Goal: Information Seeking & Learning: Learn about a topic

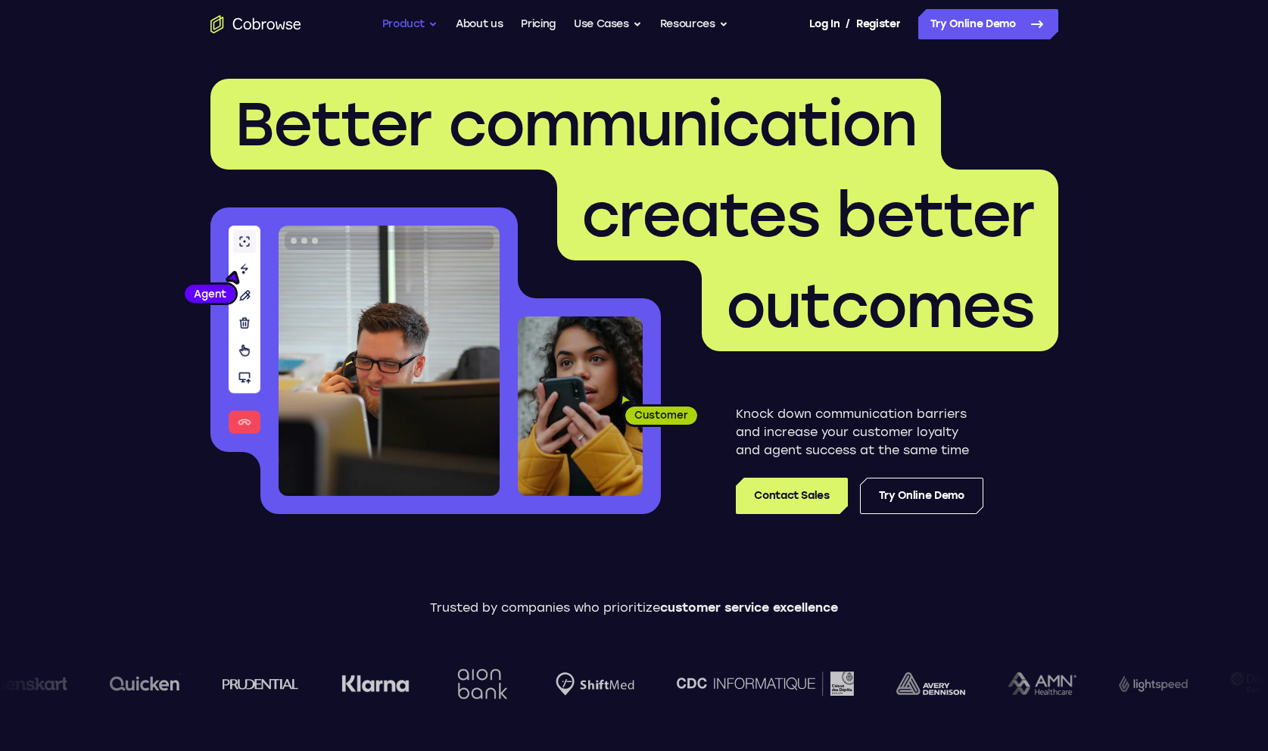
click at [421, 25] on button "Product" at bounding box center [410, 24] width 56 height 30
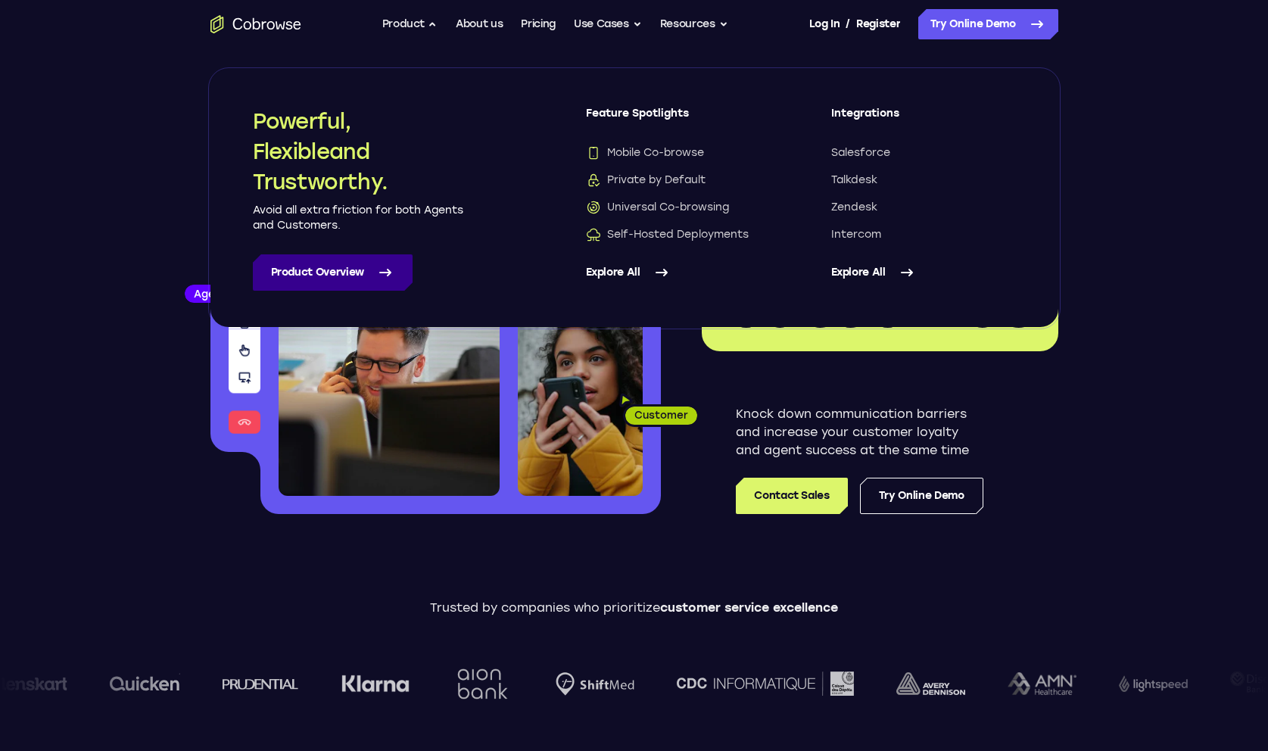
click at [357, 263] on link "Product Overview" at bounding box center [333, 272] width 160 height 36
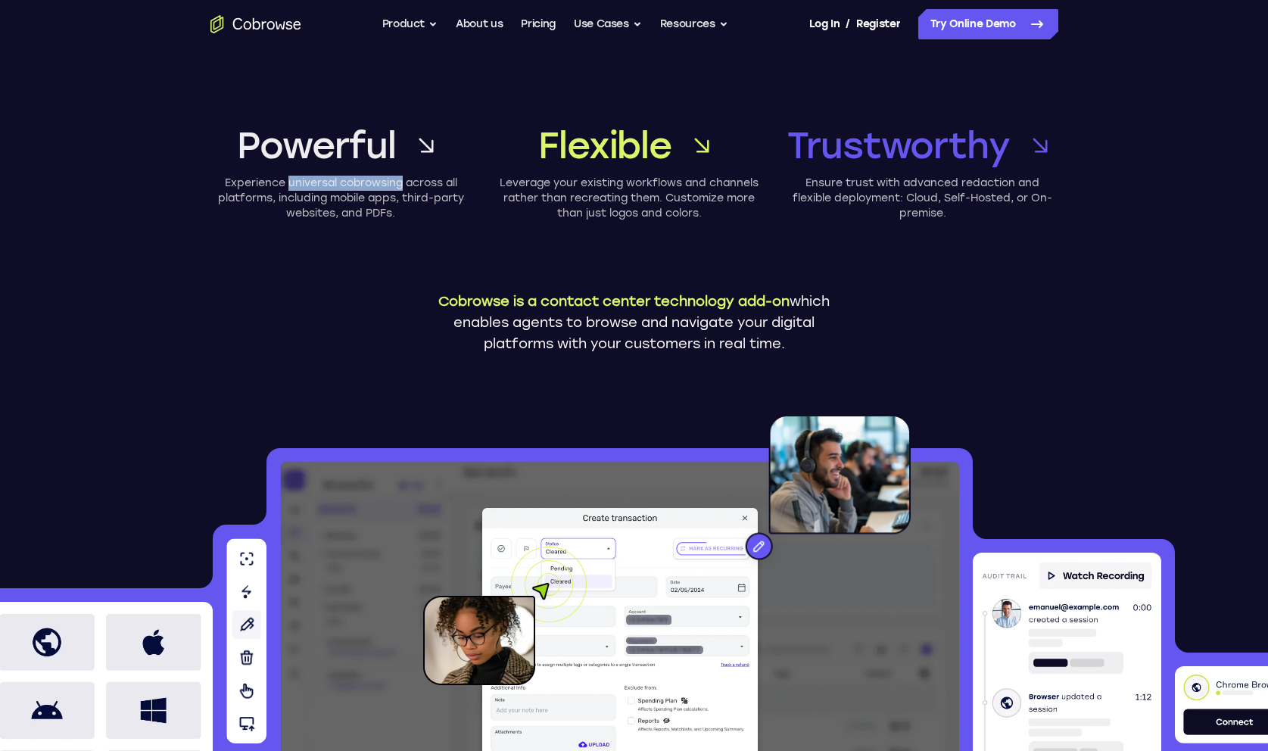
drag, startPoint x: 287, startPoint y: 185, endPoint x: 403, endPoint y: 182, distance: 115.9
click at [403, 182] on p "Experience universal cobrowsing across all platforms, including mobile apps, th…" at bounding box center [340, 198] width 261 height 45
copy p "universal cobrowsing"
